Goal: Information Seeking & Learning: Learn about a topic

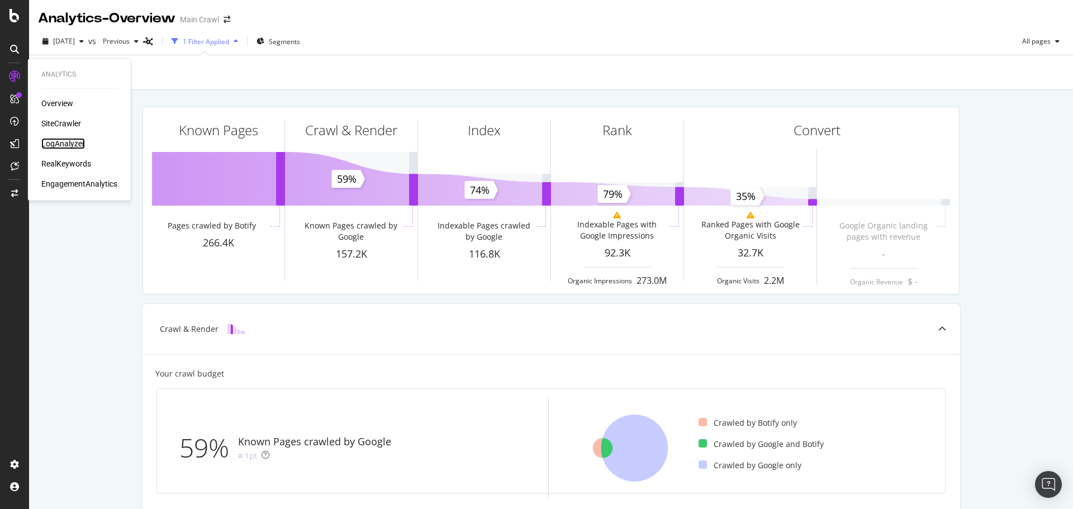
click at [60, 141] on div "LogAnalyzer" at bounding box center [63, 143] width 44 height 11
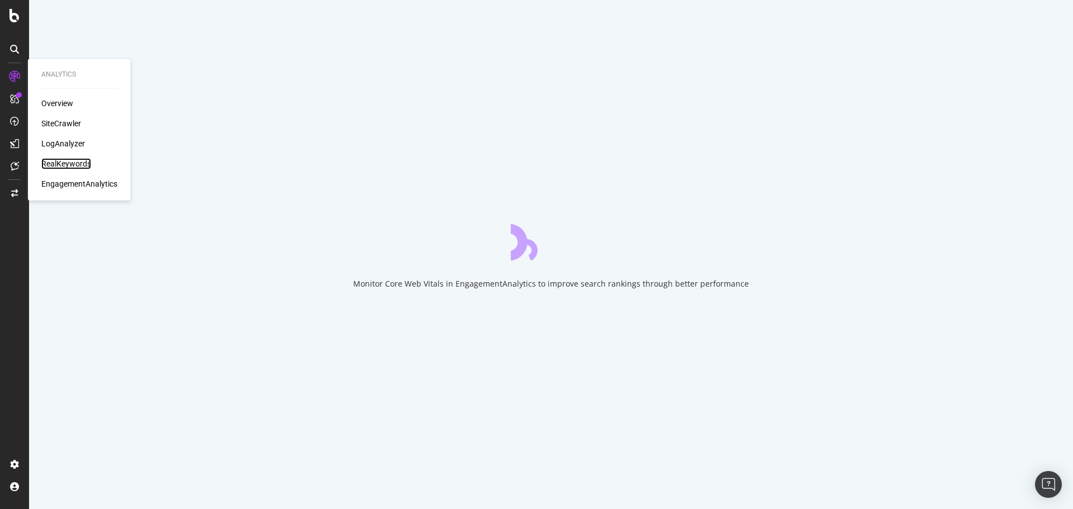
click at [84, 162] on div "RealKeywords" at bounding box center [66, 163] width 50 height 11
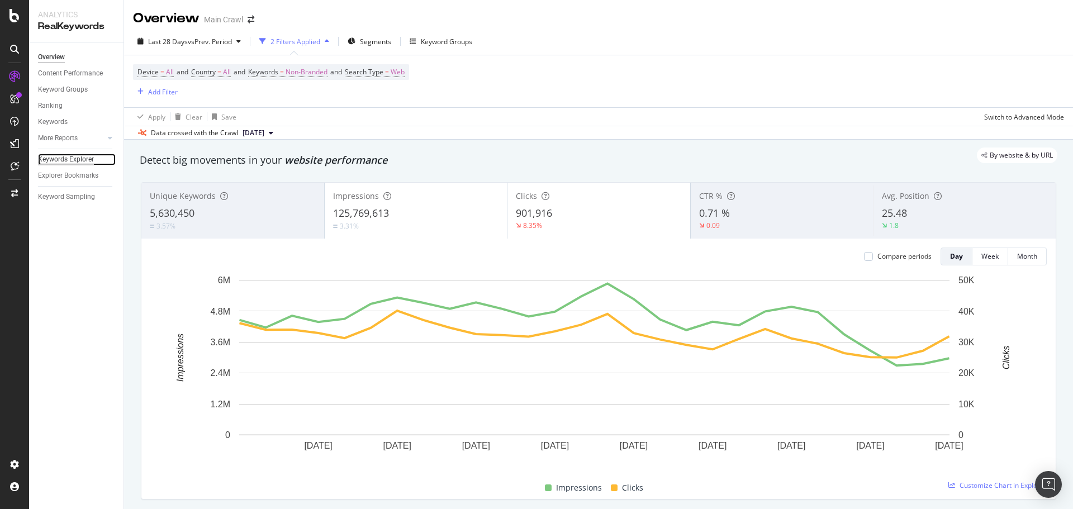
click at [86, 157] on div "Keywords Explorer" at bounding box center [66, 160] width 56 height 12
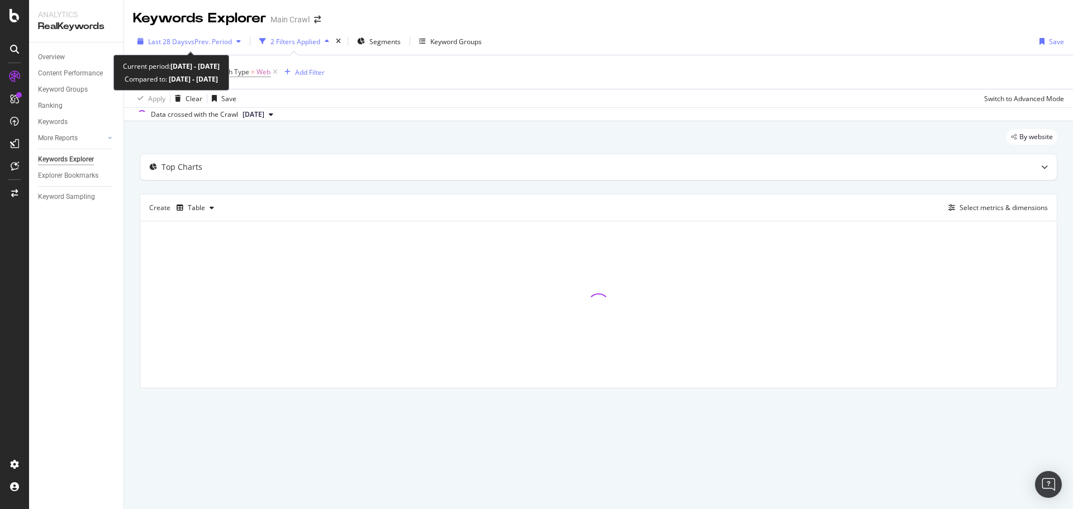
click at [216, 38] on span "vs Prev. Period" at bounding box center [210, 42] width 44 height 10
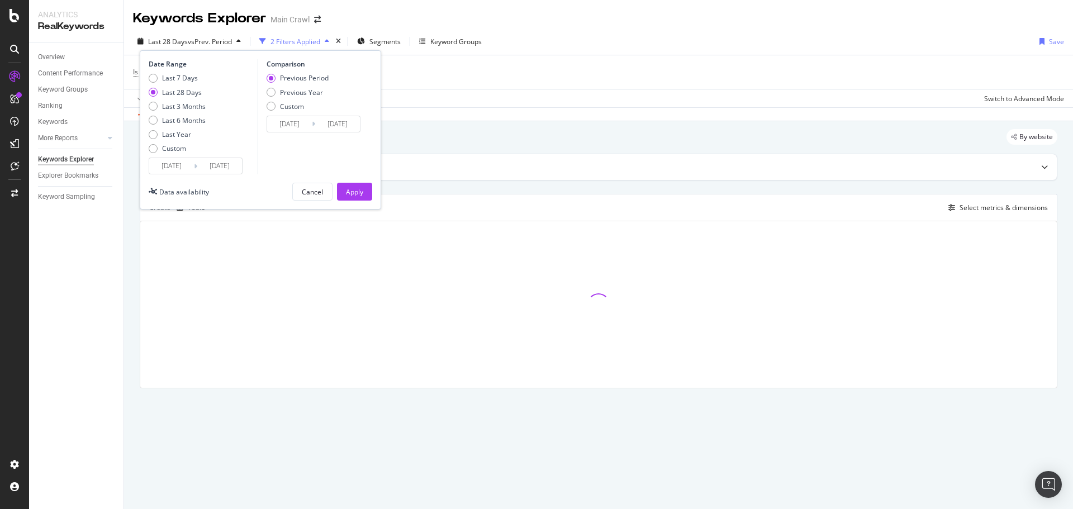
click at [532, 39] on div "Last 28 Days vs Prev. Period 2 Filters Applied Segments Keyword Groups Date Ran…" at bounding box center [598, 43] width 949 height 22
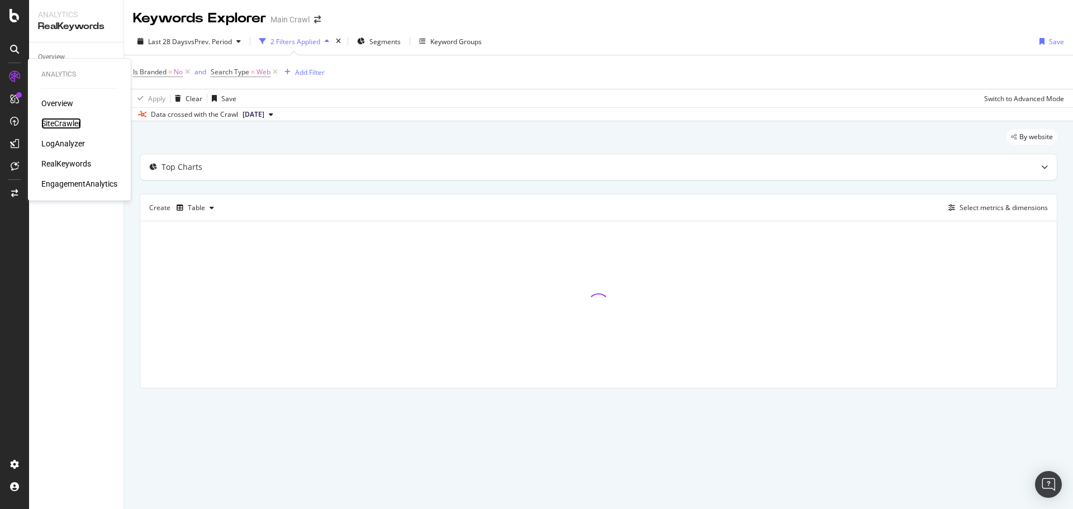
click at [66, 121] on div "SiteCrawler" at bounding box center [61, 123] width 40 height 11
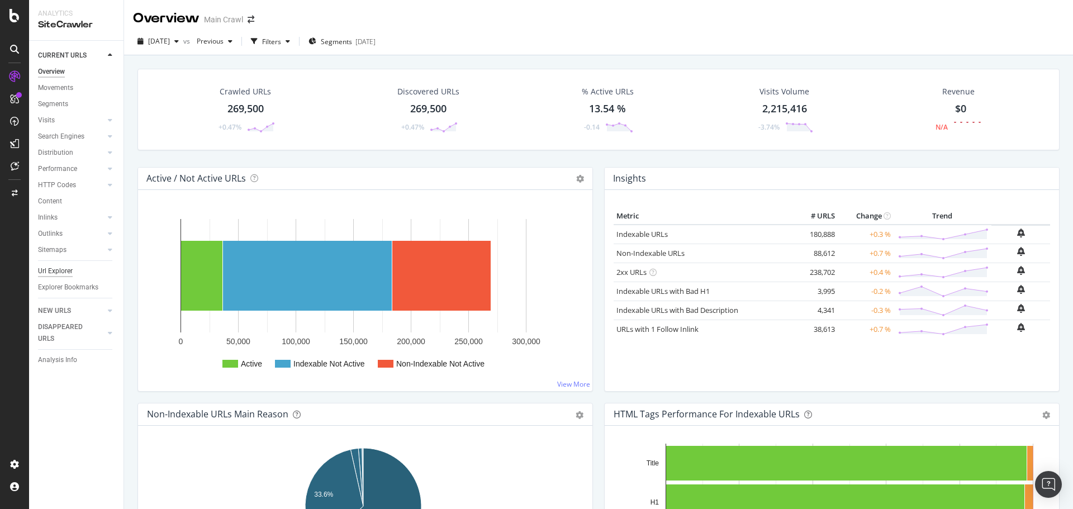
click at [45, 271] on div "Url Explorer" at bounding box center [55, 272] width 35 height 12
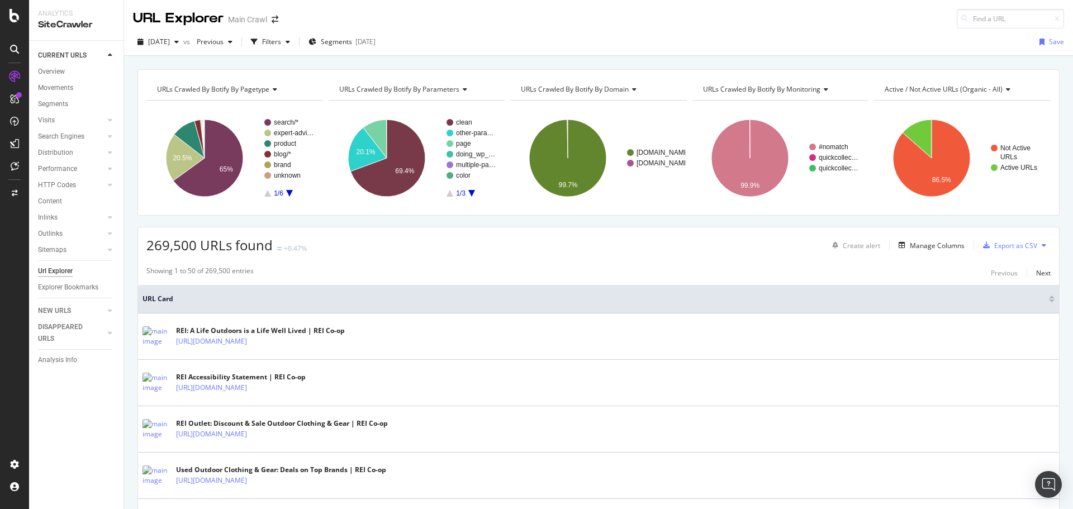
click at [354, 31] on div "2025 Sep. 17th vs Previous Filters Segments 2025-09-03 Save" at bounding box center [598, 42] width 949 height 27
click at [352, 38] on span "Segments" at bounding box center [336, 42] width 31 height 10
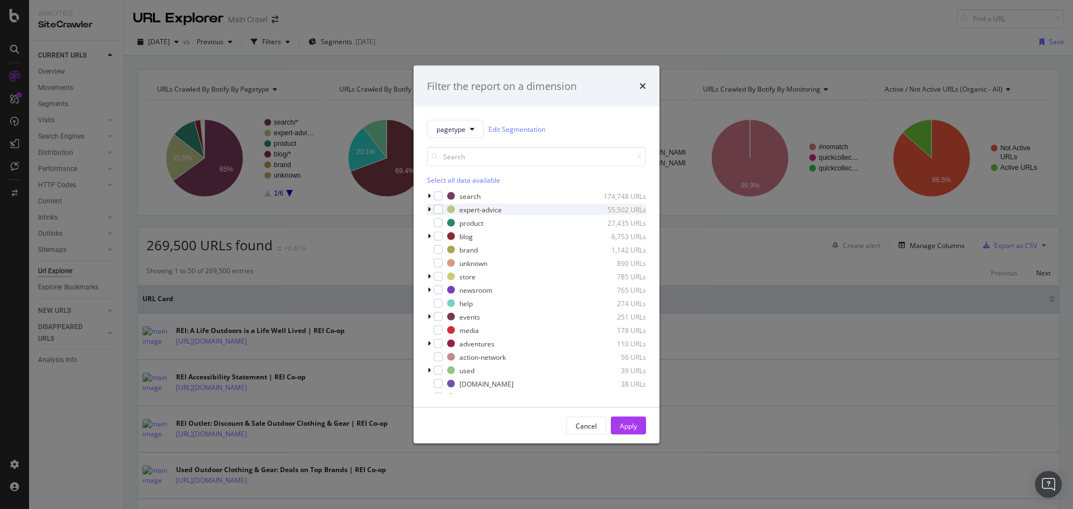
click at [429, 211] on icon "modal" at bounding box center [429, 209] width 3 height 7
click at [443, 222] on div "modal" at bounding box center [445, 223] width 9 height 9
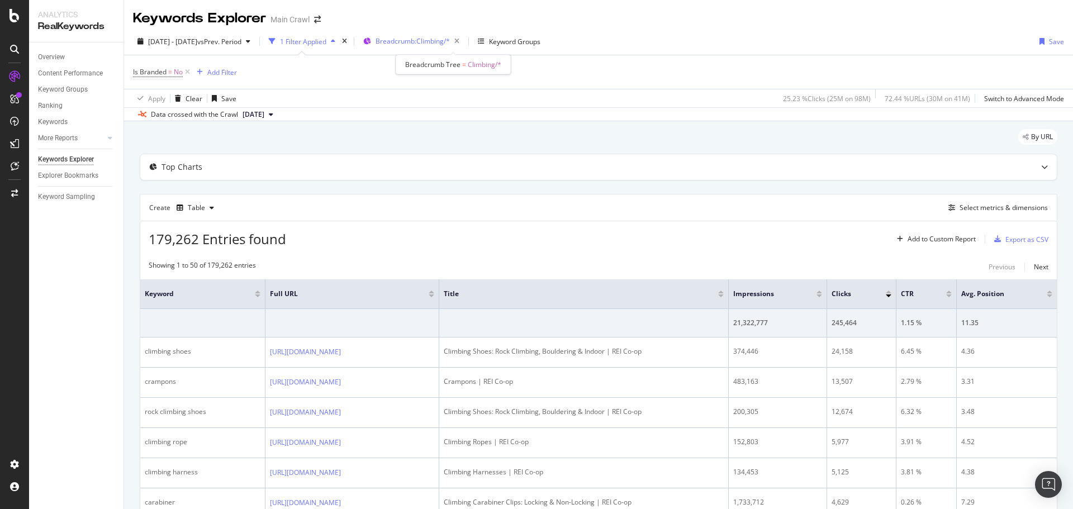
click at [450, 46] on span "Breadcrumb: Climbing/*" at bounding box center [413, 41] width 74 height 10
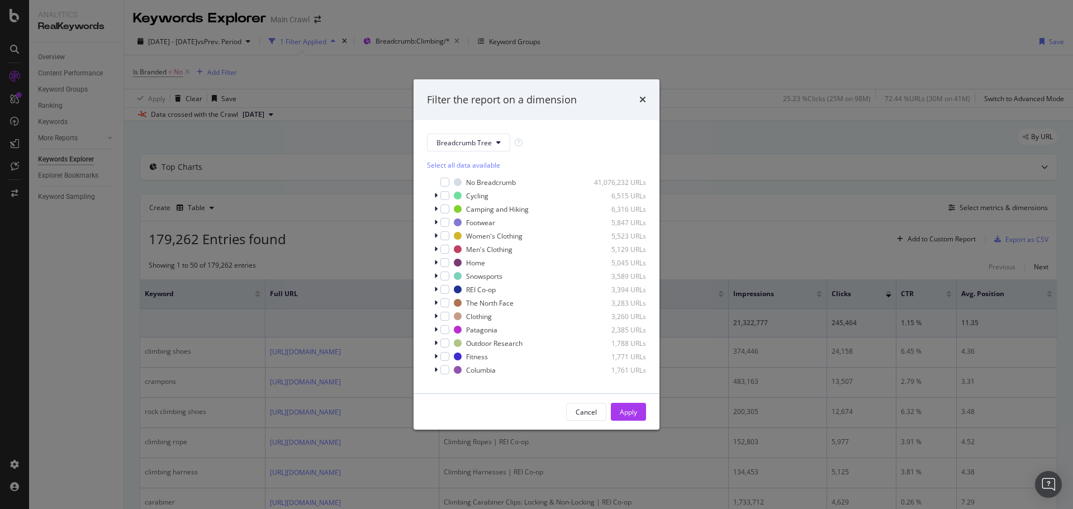
click at [639, 99] on div "Filter the report on a dimension" at bounding box center [536, 100] width 219 height 15
click at [642, 94] on div "times" at bounding box center [643, 100] width 7 height 15
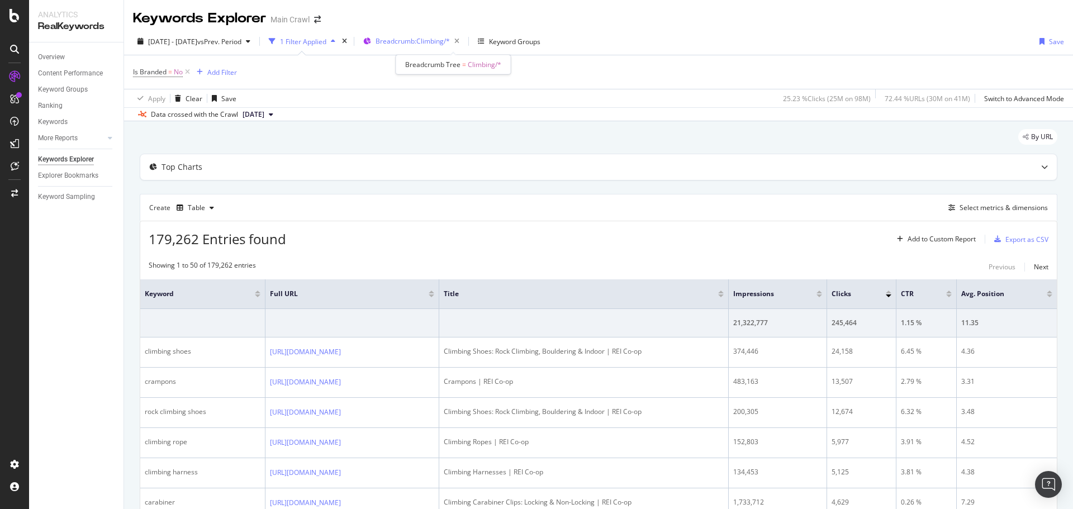
click at [447, 47] on div "Breadcrumb: Climbing/*" at bounding box center [420, 42] width 88 height 16
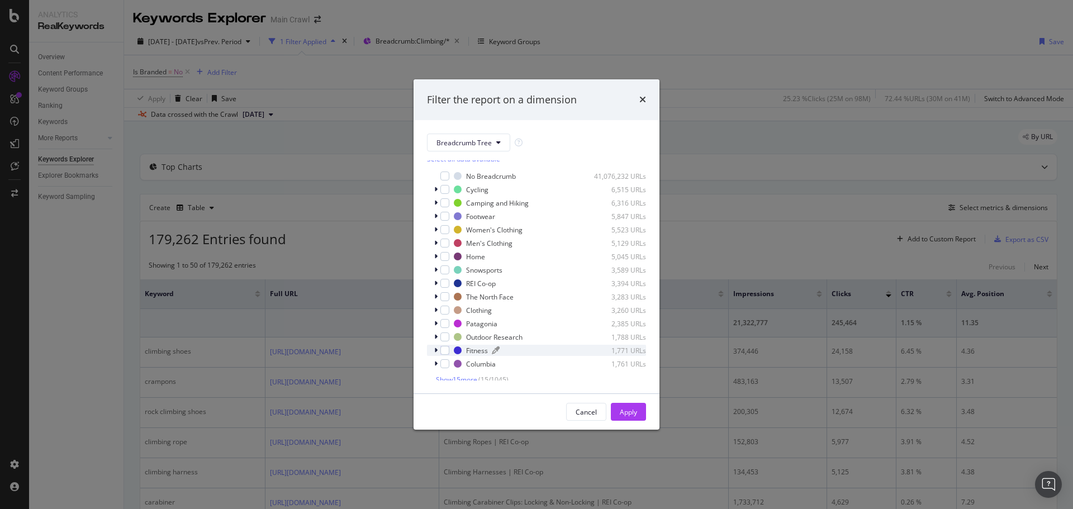
scroll to position [11, 0]
click at [465, 373] on span "Show 15 more" at bounding box center [456, 375] width 41 height 10
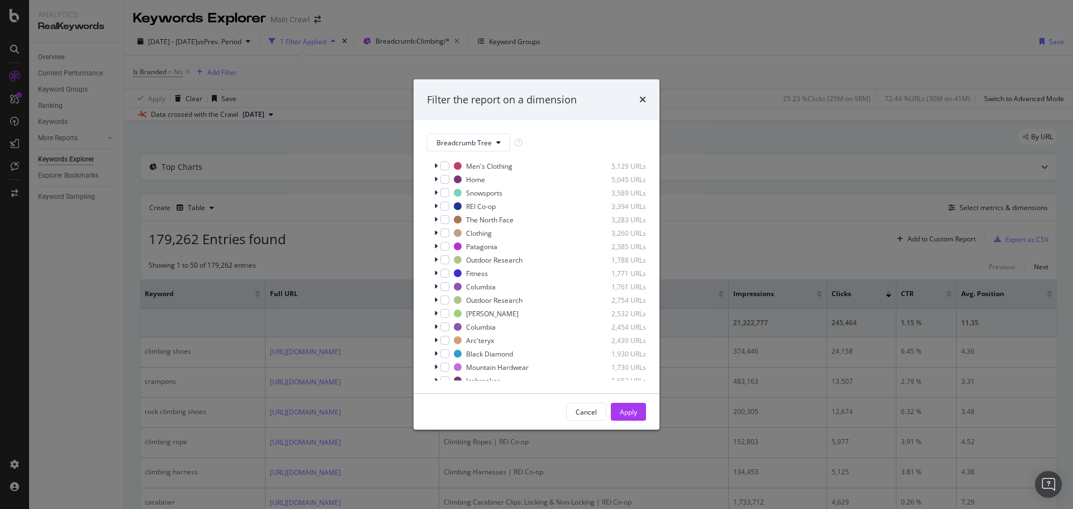
scroll to position [212, 0]
click at [477, 373] on span "Show 15 more" at bounding box center [456, 375] width 41 height 10
click at [641, 97] on icon "times" at bounding box center [643, 99] width 7 height 9
